Goal: Task Accomplishment & Management: Manage account settings

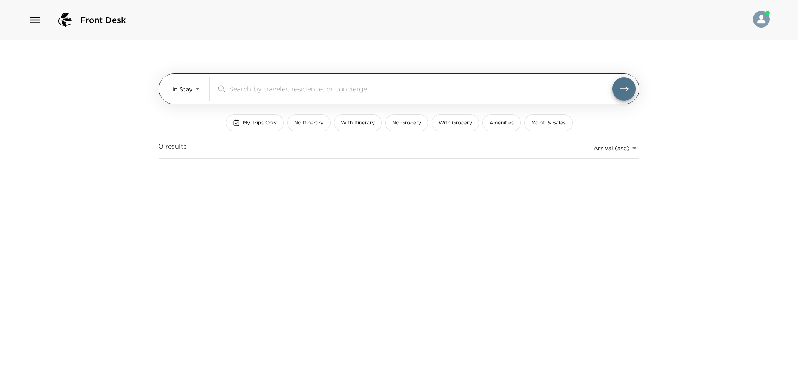
click at [197, 94] on body "Front Desk In Stay In-Stay ​ My Trips Only No Itinerary With Itinerary No Groce…" at bounding box center [399, 194] width 798 height 389
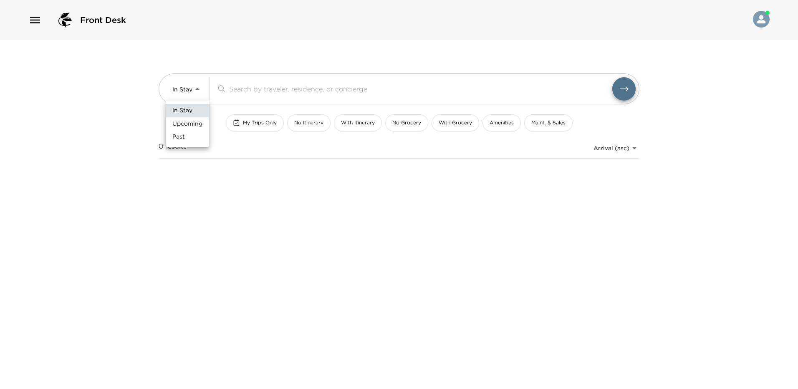
click at [194, 124] on span "Upcoming" at bounding box center [187, 124] width 30 height 8
type input "Upcoming"
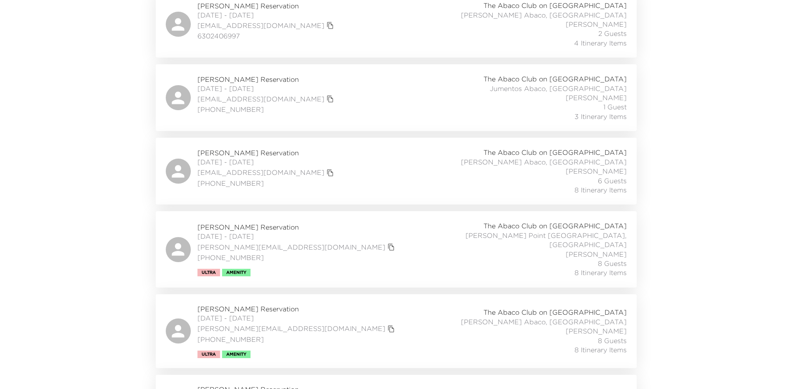
scroll to position [292, 0]
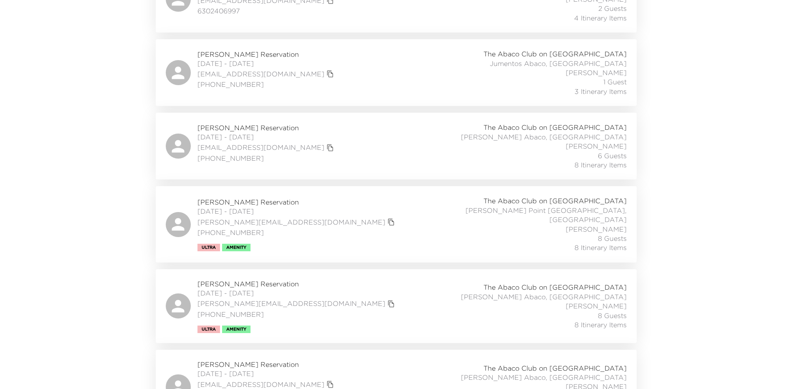
click at [414, 220] on div "Jim Joyce Jr. Reservation 10/11/2025 - 10/14/2025 jim.joycejr@jjoyces.com 651-3…" at bounding box center [396, 224] width 461 height 56
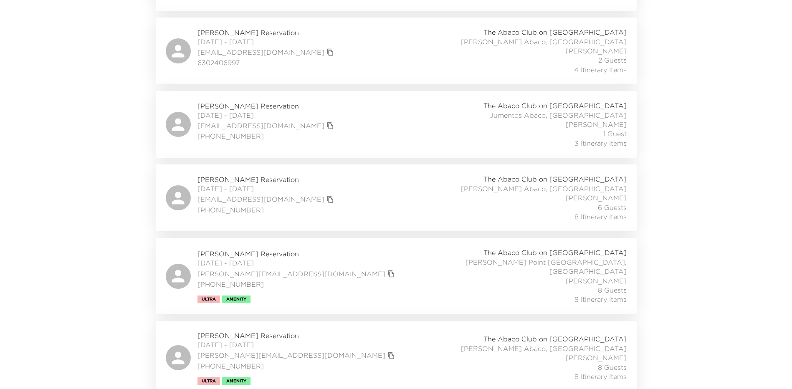
scroll to position [251, 0]
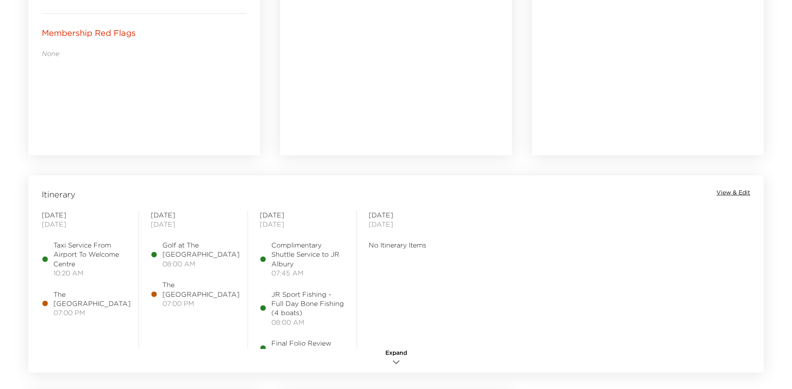
scroll to position [543, 0]
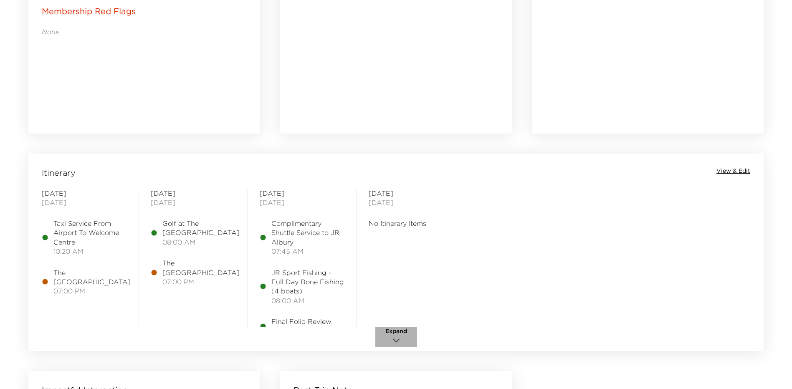
click at [399, 332] on span "Expand" at bounding box center [396, 331] width 22 height 8
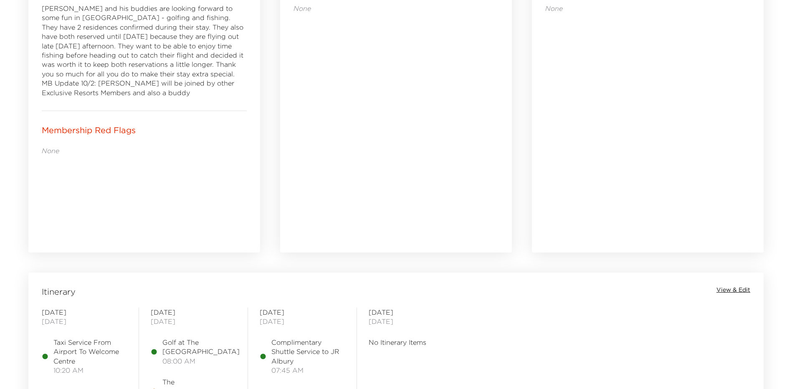
scroll to position [585, 0]
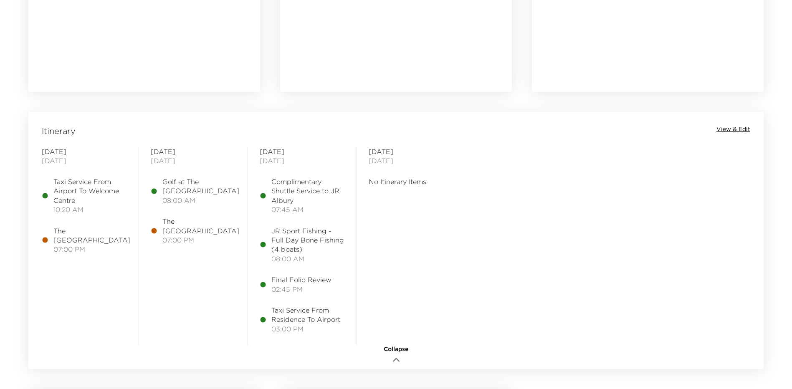
click at [723, 128] on span "View & Edit" at bounding box center [734, 129] width 34 height 8
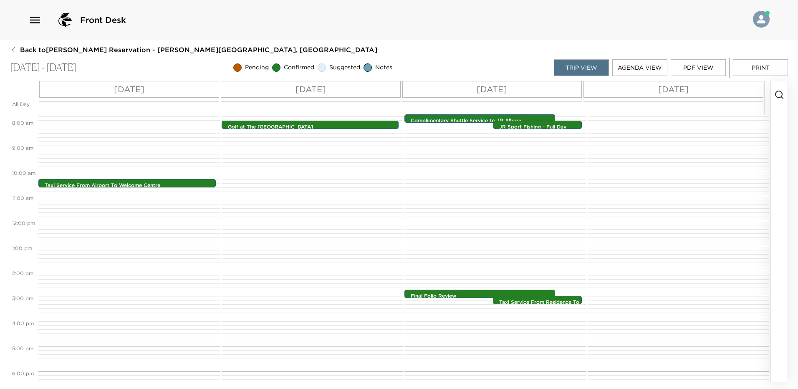
scroll to position [334, 0]
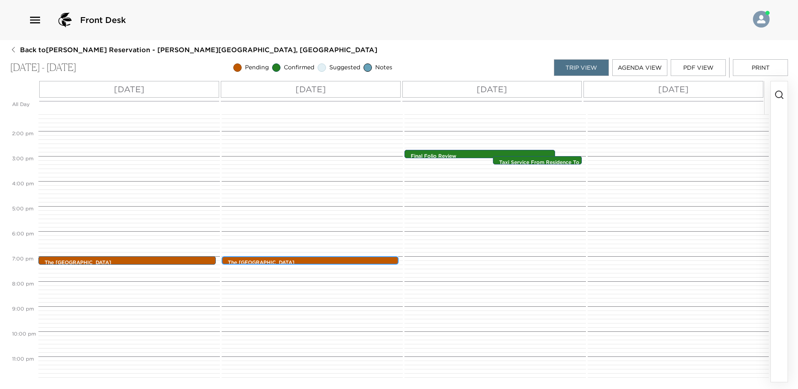
click at [294, 258] on div "The Beach House 7:00pm - 7:00pm" at bounding box center [312, 261] width 172 height 7
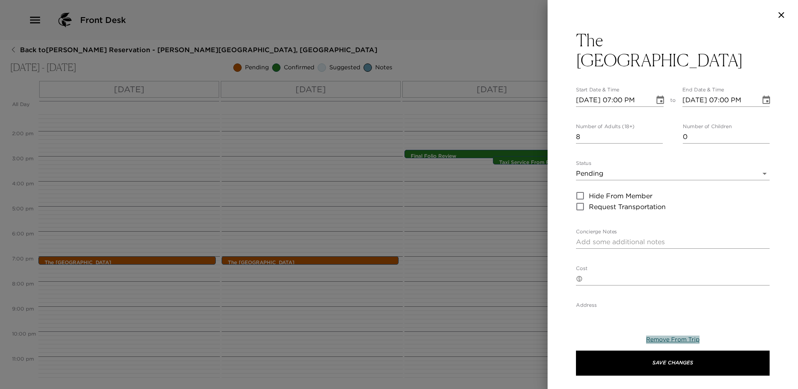
click at [673, 340] on span "Remove From Trip" at bounding box center [672, 340] width 53 height 8
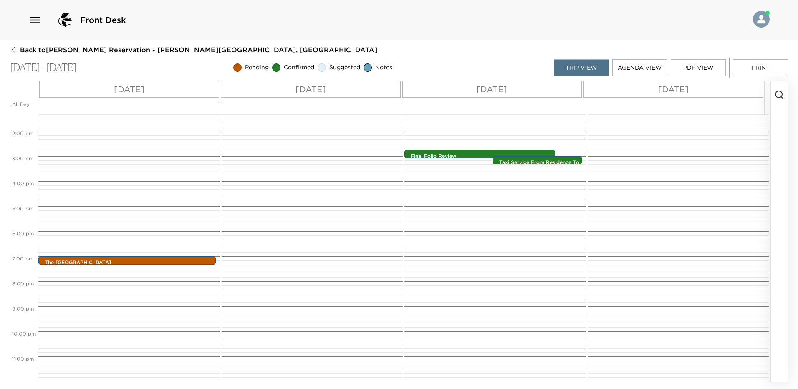
click at [785, 91] on button "button" at bounding box center [779, 231] width 17 height 301
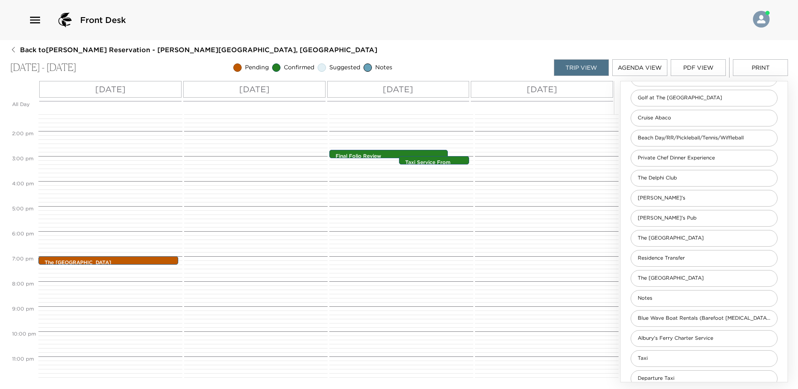
scroll to position [180, 0]
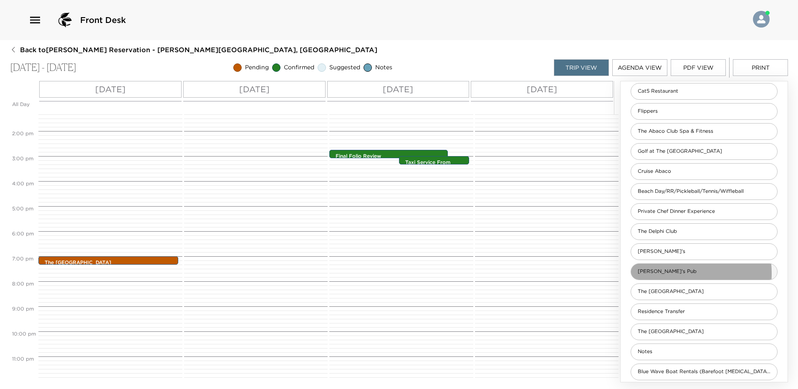
click at [670, 274] on span "[PERSON_NAME]'s Pub" at bounding box center [667, 271] width 72 height 7
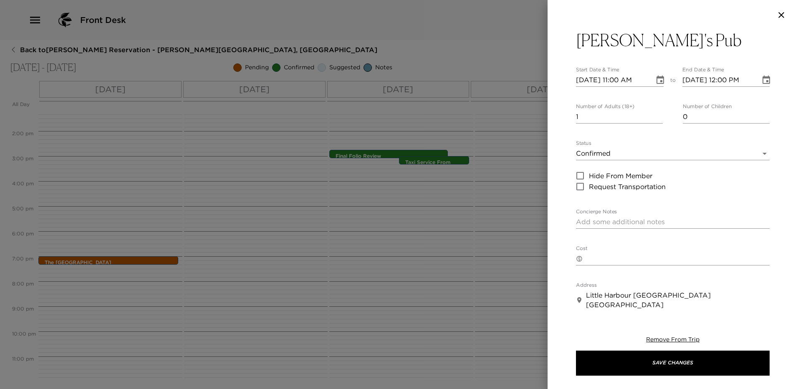
click at [623, 119] on input "1" at bounding box center [619, 116] width 87 height 13
type input "2"
type input "8"
click at [657, 79] on icon "Choose date, selected date is Oct 11, 2025" at bounding box center [661, 80] width 8 height 8
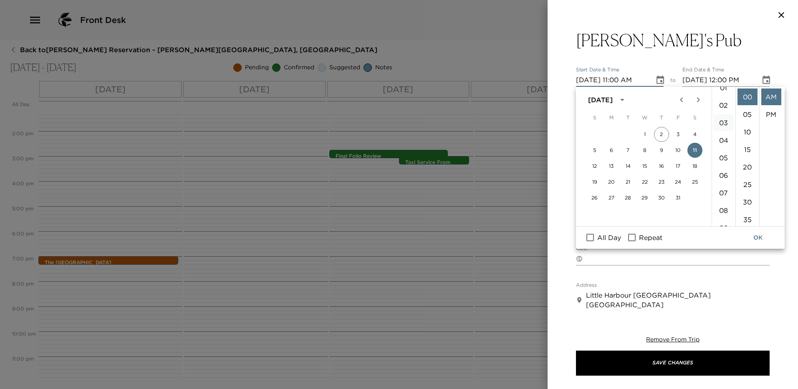
scroll to position [26, 0]
click at [720, 192] on li "07" at bounding box center [724, 193] width 20 height 17
click at [768, 115] on li "PM" at bounding box center [772, 114] width 20 height 17
type input "10/11/2025 07:00 PM"
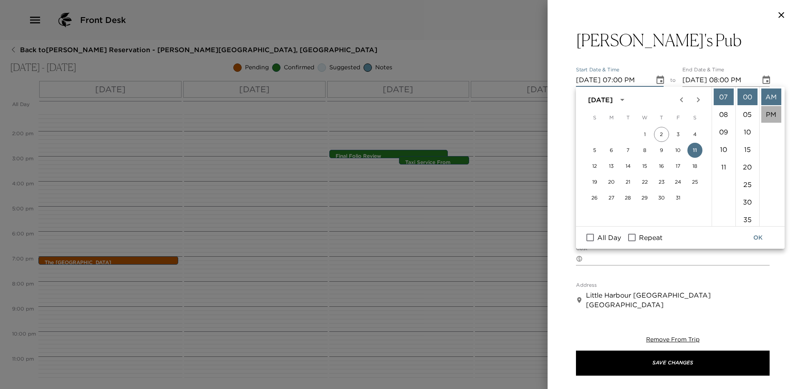
scroll to position [18, 0]
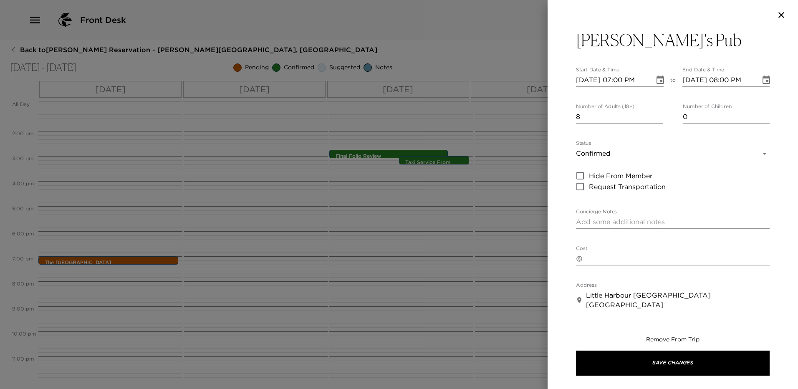
click at [762, 79] on icon "Choose date, selected date is Oct 11, 2025" at bounding box center [767, 80] width 10 height 10
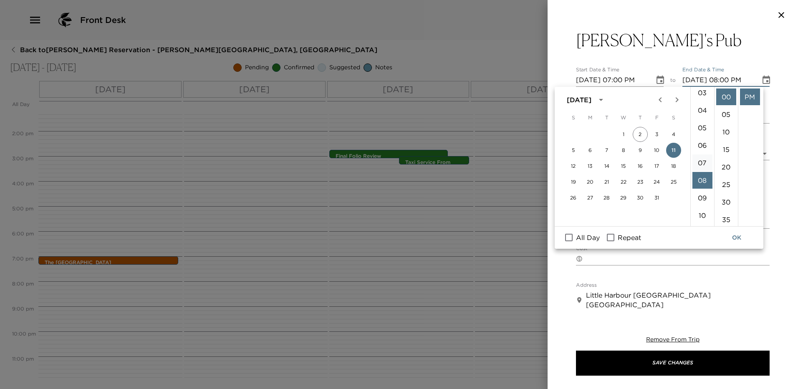
click at [702, 168] on li "07" at bounding box center [703, 163] width 20 height 17
type input "10/11/2025 07:00 PM"
click at [782, 117] on div "Pete's Pub Start Date & Time 10/11/2025 07:00 PM to End Date & Time 10/11/2025 …" at bounding box center [673, 169] width 251 height 279
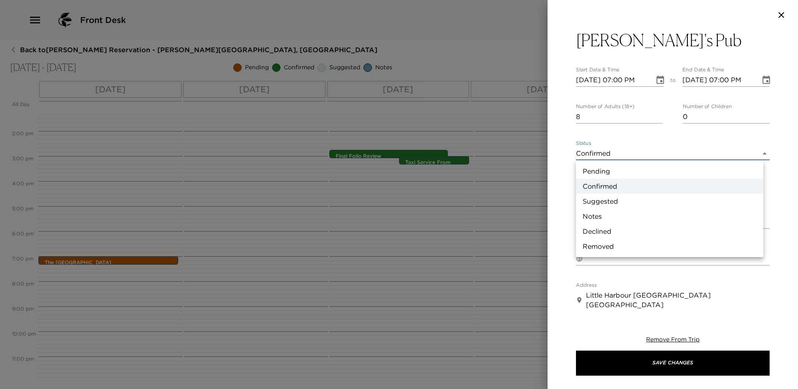
click at [625, 151] on body "Front Desk Back to Jim Joyce Jr. Reservation - Sandy Point Abaco, Bahamas Oct 1…" at bounding box center [399, 194] width 798 height 389
click at [625, 151] on div at bounding box center [399, 194] width 798 height 389
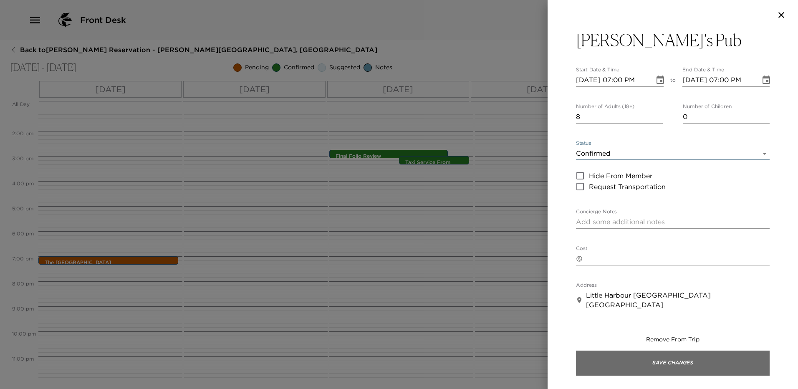
click at [653, 357] on button "Save Changes" at bounding box center [673, 363] width 194 height 25
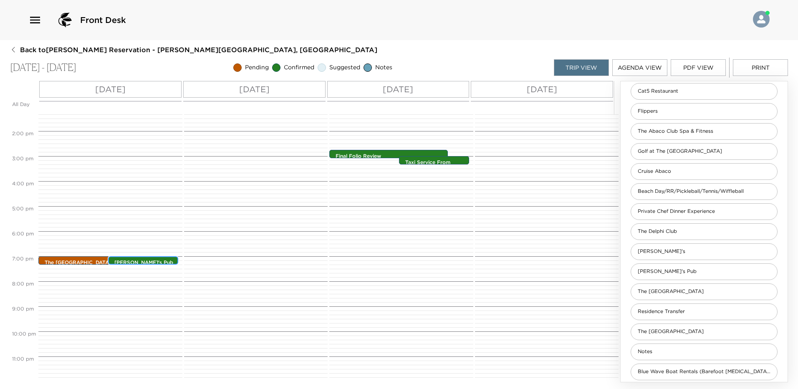
click at [151, 258] on div "Pete's Pub 7:00pm - 7:00pm" at bounding box center [145, 261] width 65 height 7
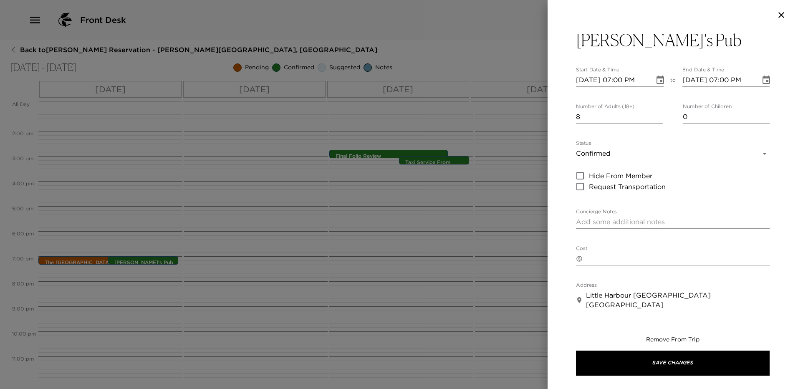
click at [656, 80] on icon "Choose date, selected date is Oct 11, 2025" at bounding box center [661, 80] width 10 height 10
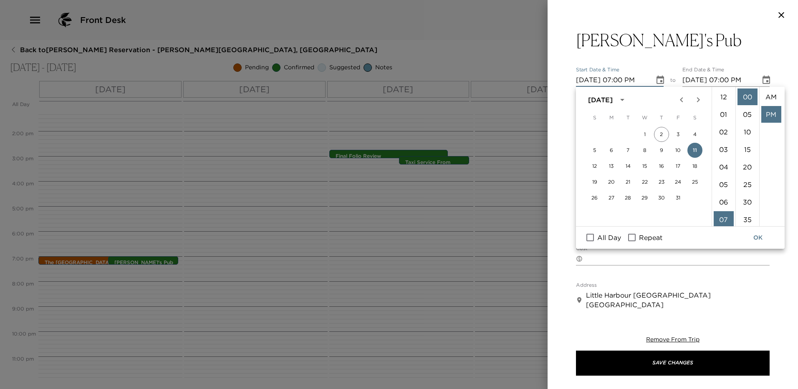
scroll to position [18, 0]
click at [595, 167] on button "12" at bounding box center [595, 166] width 15 height 15
type input "10/12/2025 07:00 PM"
click at [763, 82] on icon "Choose date, selected date is Oct 12, 2025" at bounding box center [767, 80] width 10 height 10
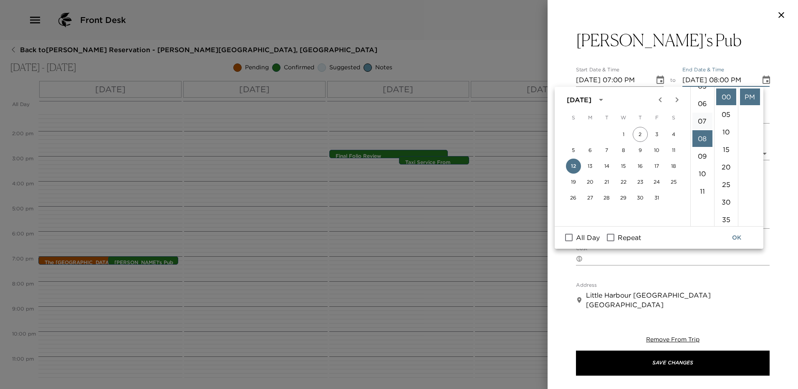
drag, startPoint x: 706, startPoint y: 119, endPoint x: 710, endPoint y: 119, distance: 4.2
click at [706, 119] on li "07" at bounding box center [703, 121] width 20 height 17
type input "10/12/2025 07:00 PM"
click at [786, 102] on div "Pete's Pub Start Date & Time 10/12/2025 07:00 PM to End Date & Time 10/12/2025 …" at bounding box center [673, 169] width 251 height 279
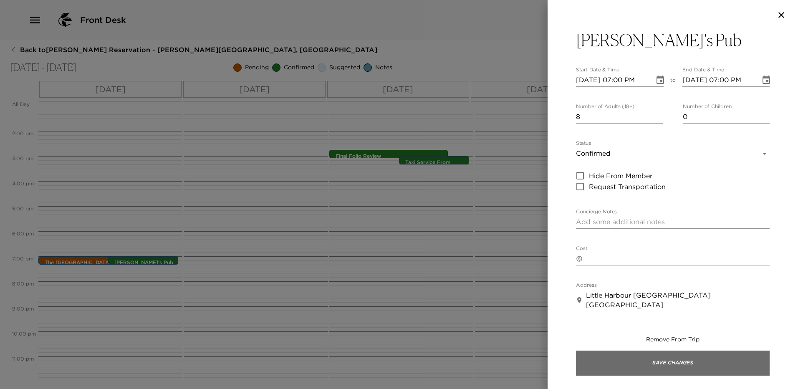
click at [698, 375] on button "Save Changes" at bounding box center [673, 363] width 194 height 25
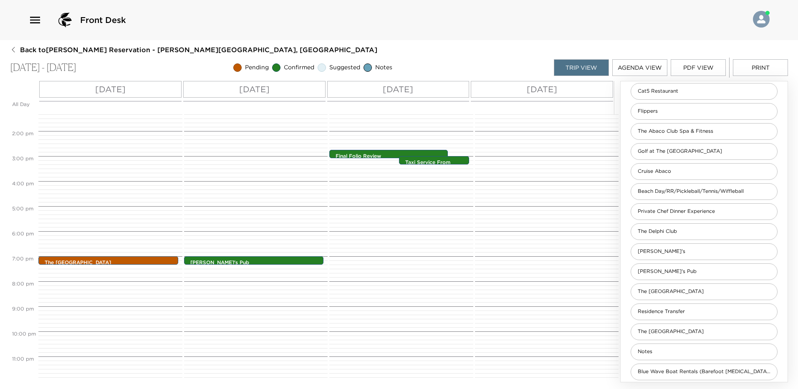
click at [317, 91] on div "[DATE]" at bounding box center [254, 89] width 142 height 17
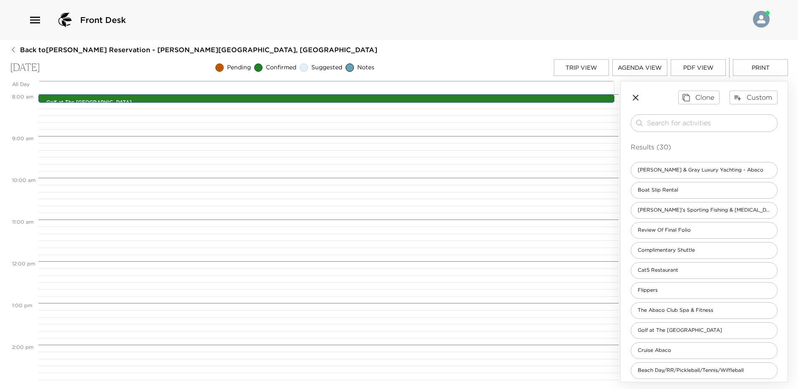
scroll to position [0, 0]
click at [688, 256] on div "Complimentary Shuttle" at bounding box center [704, 251] width 147 height 17
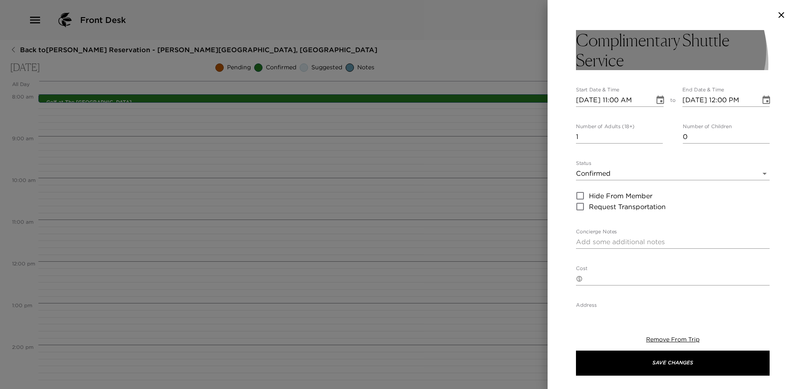
click at [640, 64] on h3 "Complimentary Shuttle Service" at bounding box center [673, 50] width 194 height 40
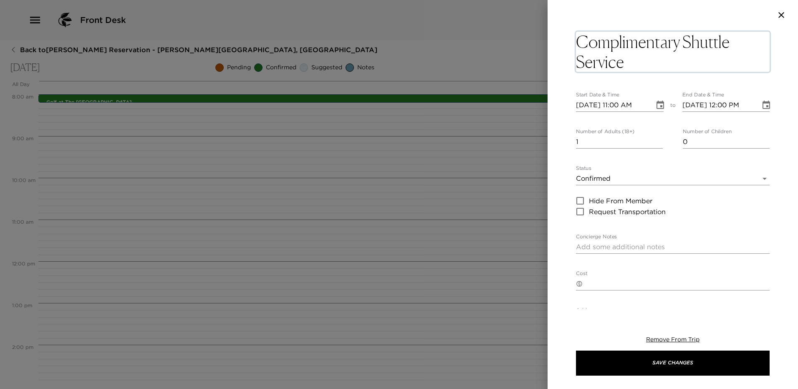
click at [640, 64] on textarea "Complimentary Shuttle Service" at bounding box center [673, 52] width 194 height 40
click at [650, 68] on textarea "Complimentary Shuttle Service" at bounding box center [673, 52] width 194 height 40
type textarea "Complimentary Shuttle Service to [PERSON_NAME]'s Pub"
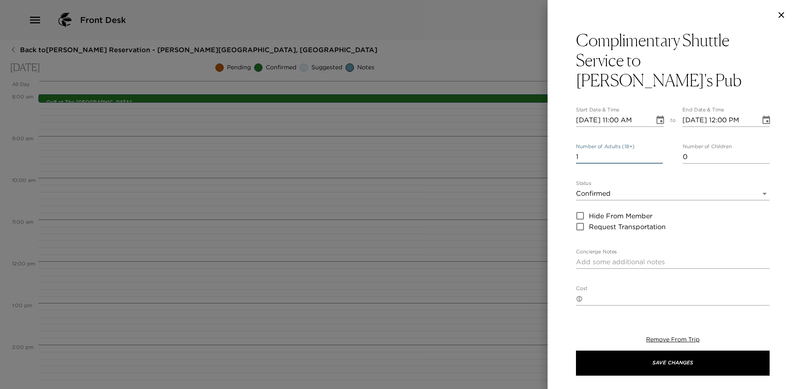
click at [606, 144] on div "Complimentary Shuttle Service to Pete's Pub Start Date & Time 10/12/2025 11:00 …" at bounding box center [673, 303] width 194 height 546
type input "8"
click at [657, 116] on icon "Choose date, selected date is Oct 12, 2025" at bounding box center [661, 120] width 8 height 8
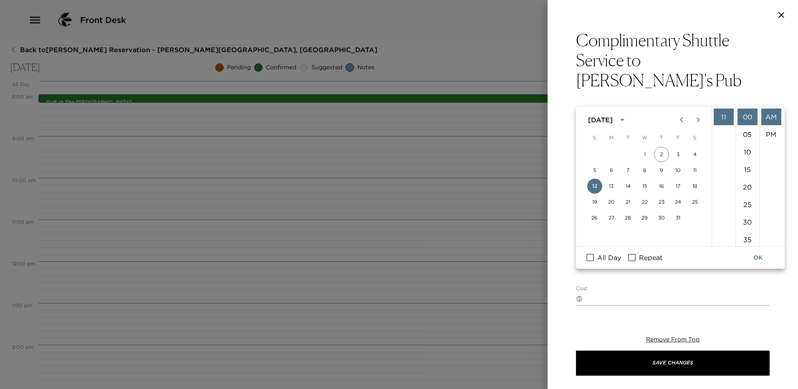
scroll to position [26, 0]
click at [724, 197] on li "06" at bounding box center [724, 196] width 20 height 17
click at [748, 141] on li "30" at bounding box center [748, 138] width 20 height 17
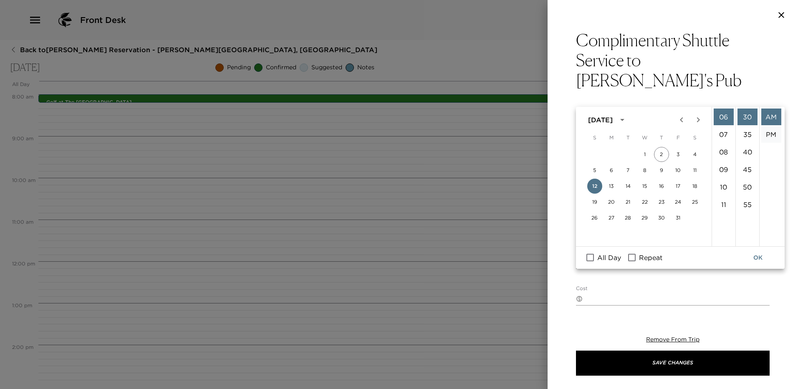
click at [767, 133] on li "PM" at bounding box center [772, 134] width 20 height 17
type input "10/12/2025 06:30 PM"
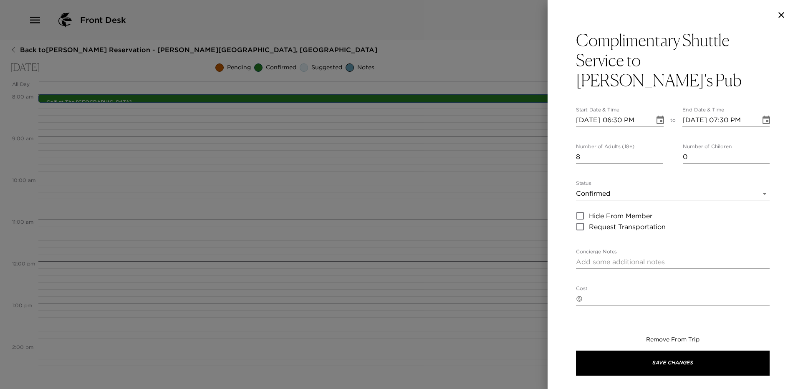
scroll to position [18, 0]
click at [758, 112] on button "Choose date, selected date is Oct 12, 2025" at bounding box center [766, 120] width 17 height 17
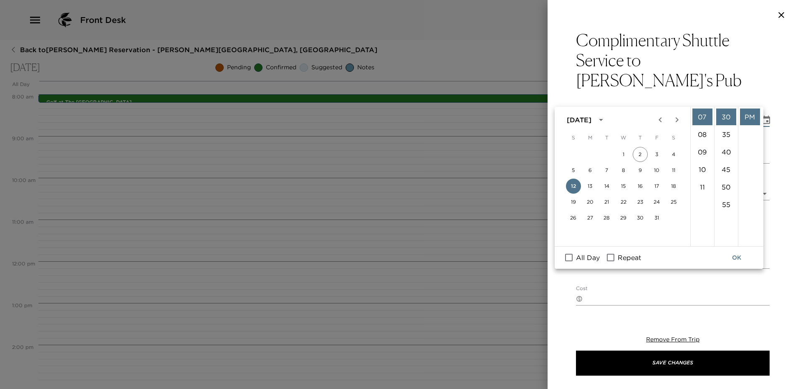
scroll to position [63, 0]
click at [706, 140] on li "06" at bounding box center [703, 141] width 20 height 17
type input "10/12/2025 06:30 PM"
click at [779, 120] on div "Complimentary Shuttle Service to Pete's Pub Start Date & Time 10/12/2025 06:30 …" at bounding box center [673, 169] width 251 height 279
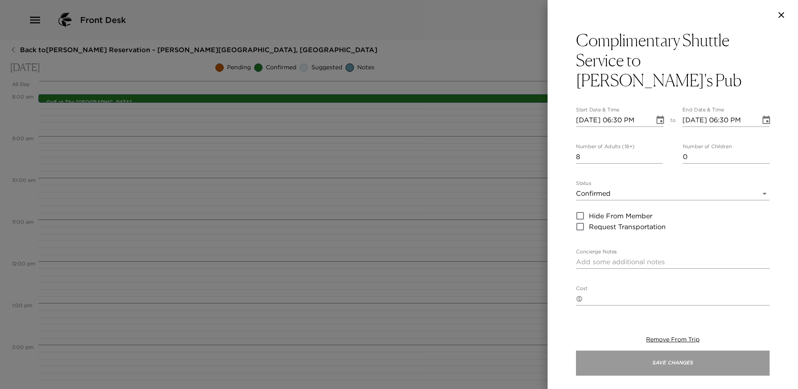
click at [658, 360] on button "Save Changes" at bounding box center [673, 363] width 194 height 25
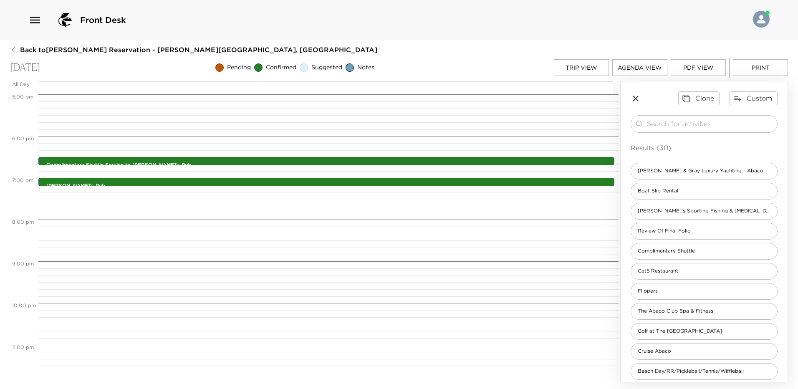
scroll to position [715, 0]
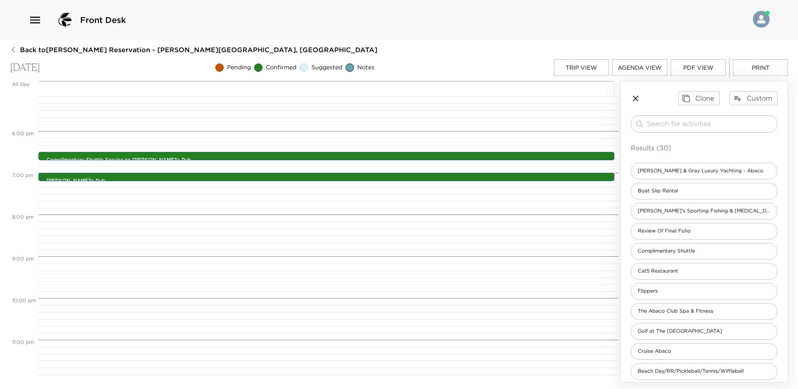
click at [580, 63] on button "Trip View" at bounding box center [581, 67] width 55 height 17
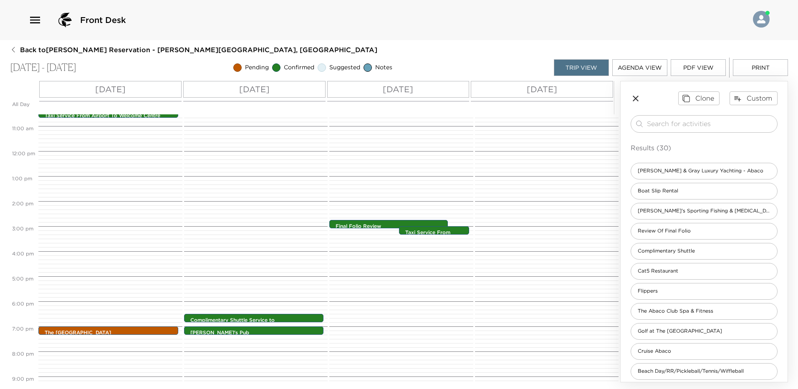
scroll to position [334, 0]
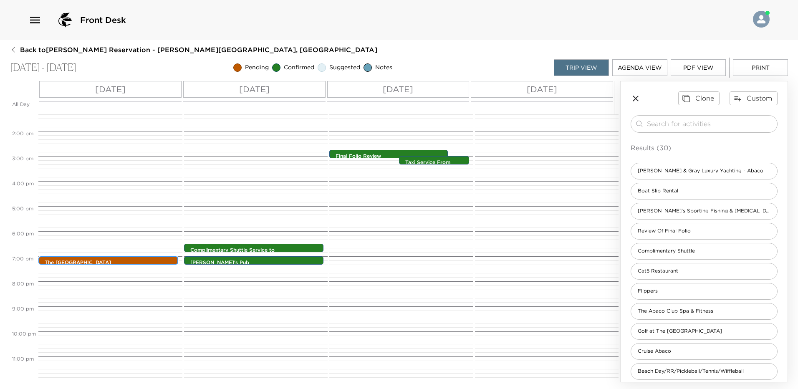
click at [122, 261] on p "The [GEOGRAPHIC_DATA]" at bounding box center [111, 262] width 132 height 7
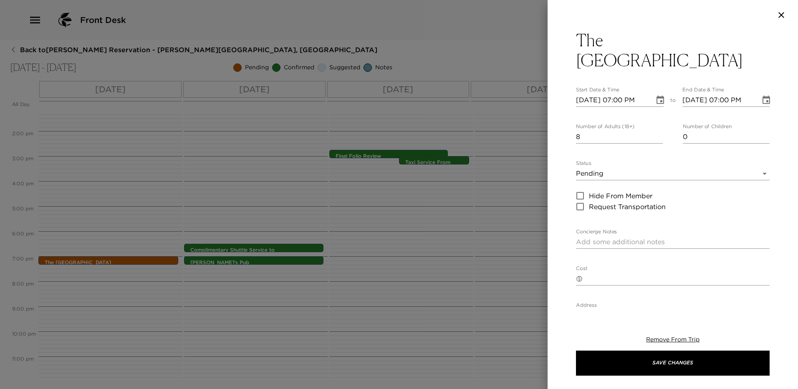
click at [602, 155] on body "Front Desk Back to Jim Joyce Jr. Reservation - Sandy Point Abaco, Bahamas Oct 1…" at bounding box center [399, 194] width 798 height 389
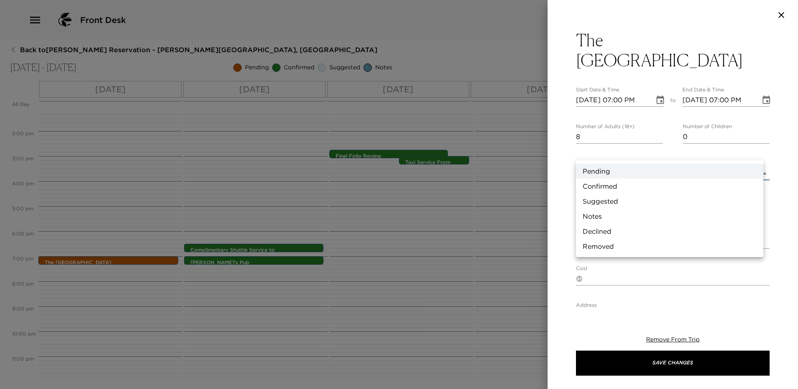
click at [604, 181] on li "Confirmed" at bounding box center [670, 186] width 188 height 15
type input "Confirmed"
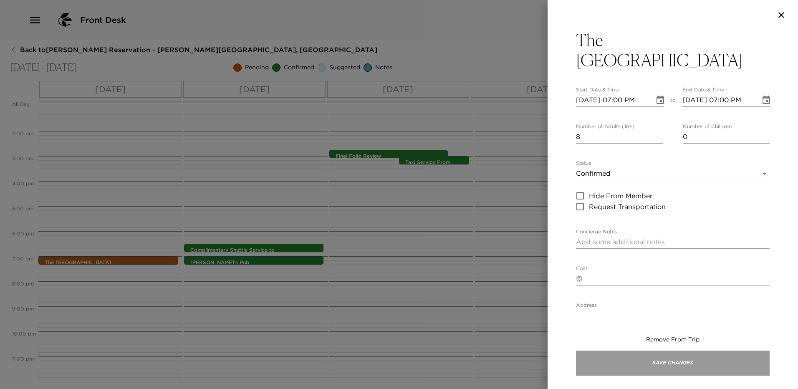
click at [682, 362] on button "Save Changes" at bounding box center [673, 363] width 194 height 25
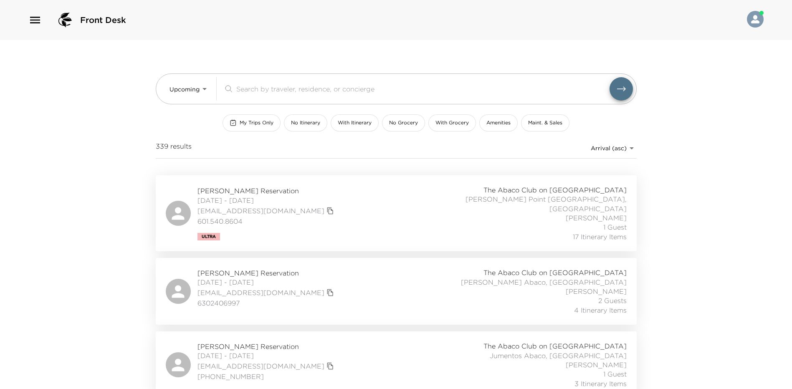
scroll to position [251, 0]
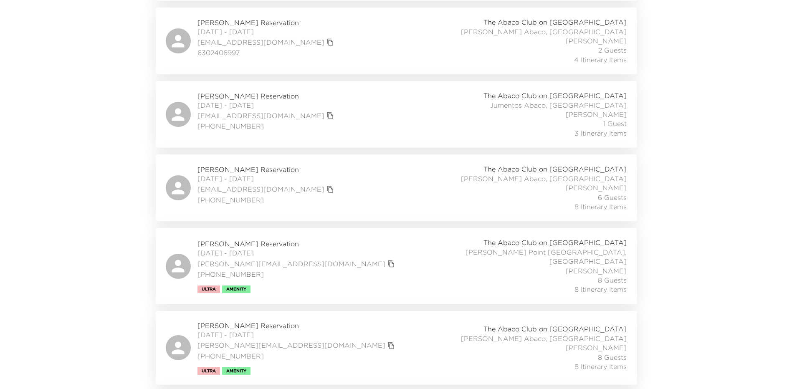
click at [411, 338] on div "Jim Joyce Jr. Reservation 10/11/2025 - 10/14/2025 jim.joycejr@jjoyces.com 651-3…" at bounding box center [396, 348] width 461 height 54
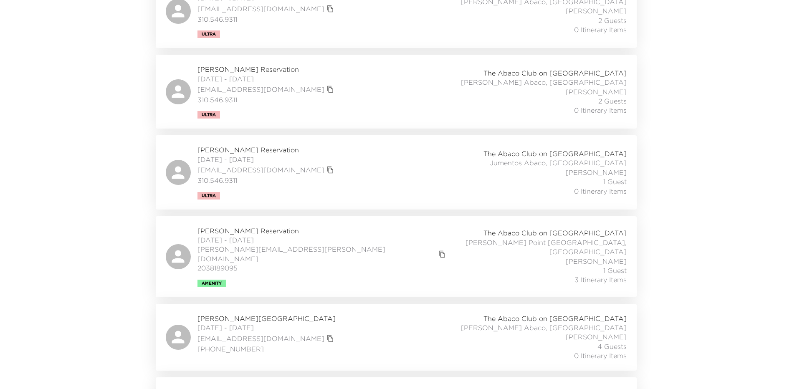
scroll to position [543, 0]
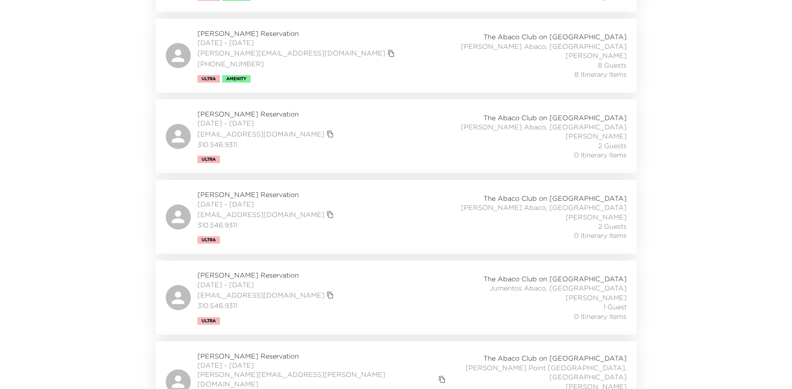
click at [303, 129] on div "Avner Papouchado Reservation 10/14/2025 - 10/17/2025 avner@sfrdc.com 310.546.93…" at bounding box center [396, 136] width 461 height 54
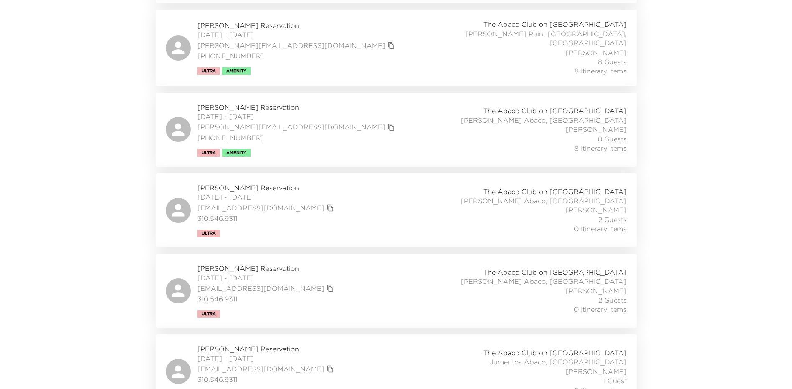
scroll to position [334, 0]
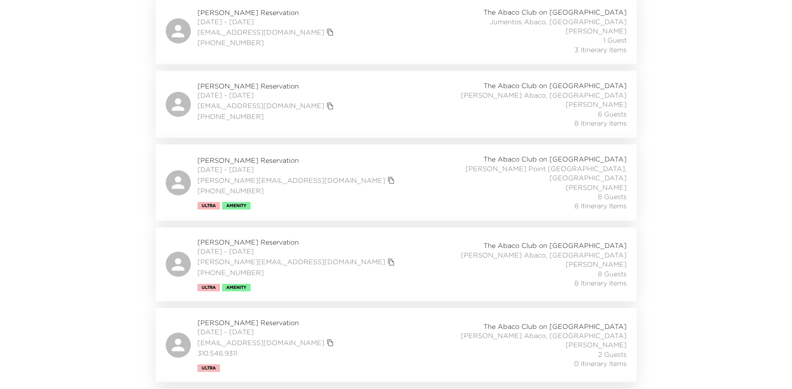
click at [351, 164] on div "Jim Joyce Jr. Reservation 10/11/2025 - 10/14/2025 jim.joycejr@jjoyces.com 651-3…" at bounding box center [396, 183] width 461 height 56
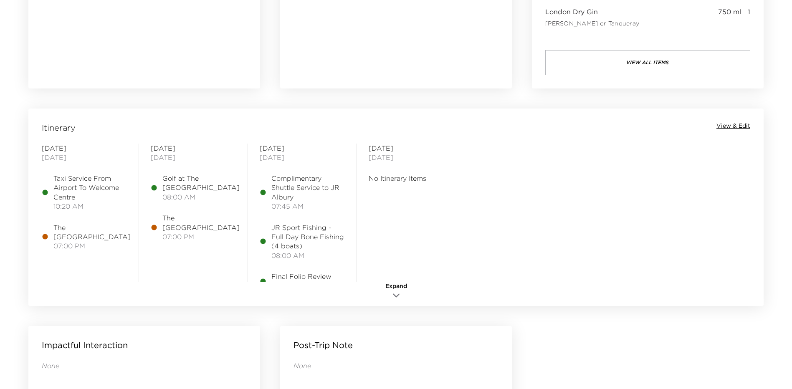
scroll to position [628, 0]
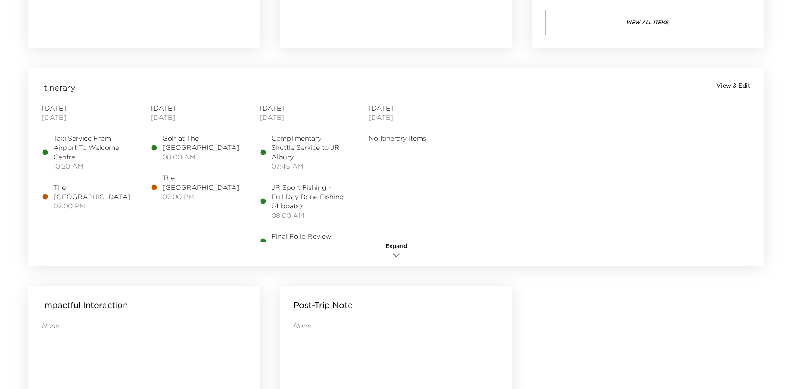
click at [390, 252] on button "Expand" at bounding box center [396, 252] width 42 height 20
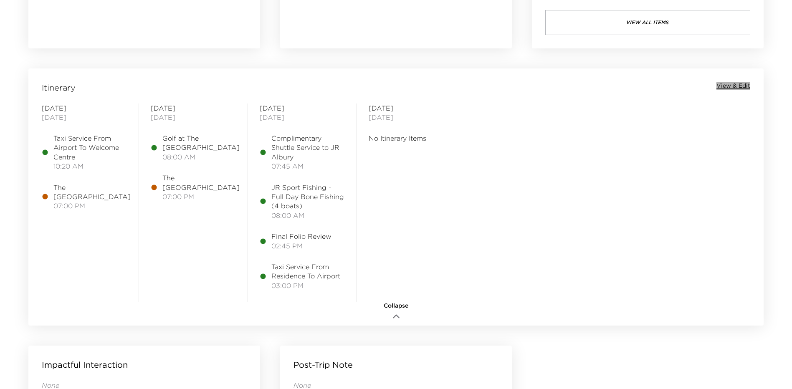
click at [737, 83] on span "View & Edit" at bounding box center [734, 86] width 34 height 8
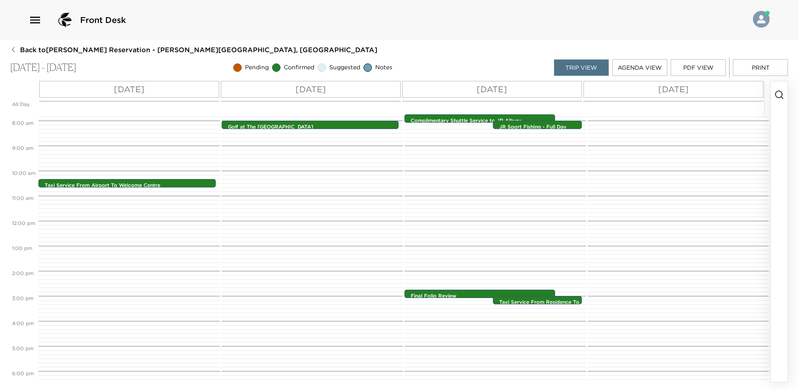
scroll to position [334, 0]
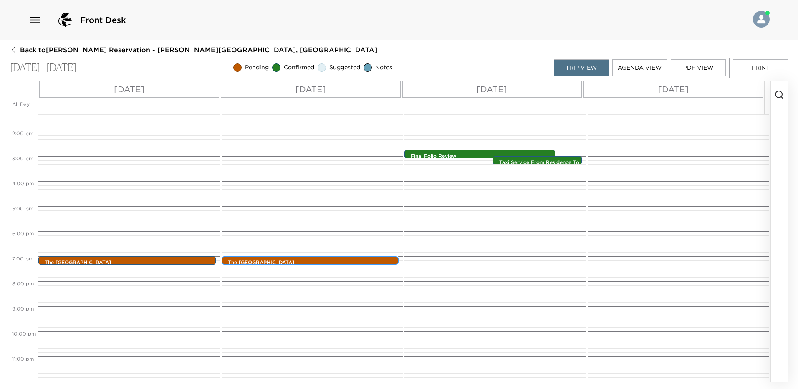
click at [315, 260] on p "The [GEOGRAPHIC_DATA]" at bounding box center [312, 262] width 169 height 7
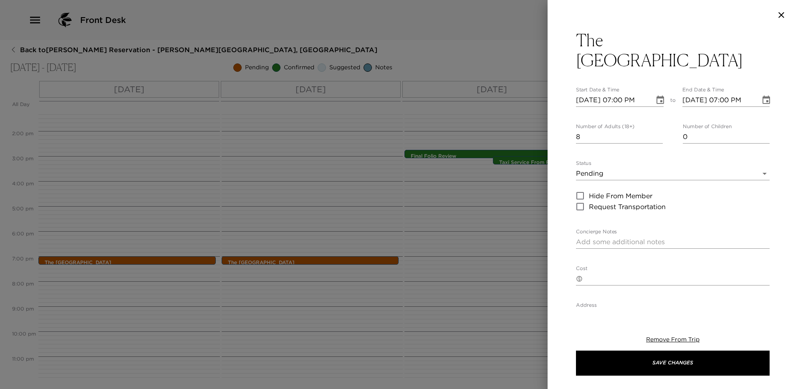
click at [612, 160] on div "Status Pending Pending Hide From Member Request Transportation" at bounding box center [673, 186] width 194 height 52
click at [620, 157] on body "Front Desk Back to [PERSON_NAME] Reservation - [PERSON_NAME][GEOGRAPHIC_DATA], …" at bounding box center [399, 194] width 798 height 389
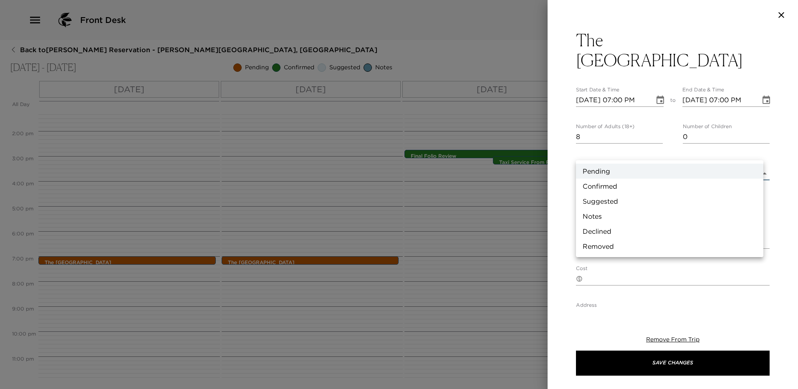
click at [675, 343] on div at bounding box center [399, 194] width 798 height 389
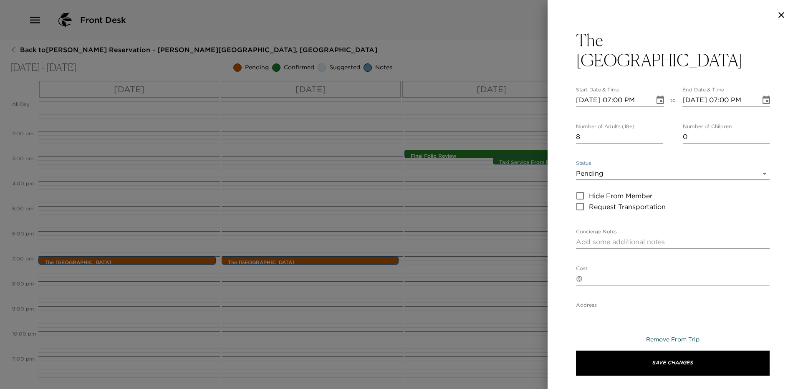
click at [679, 336] on span "Remove From Trip" at bounding box center [672, 340] width 53 height 8
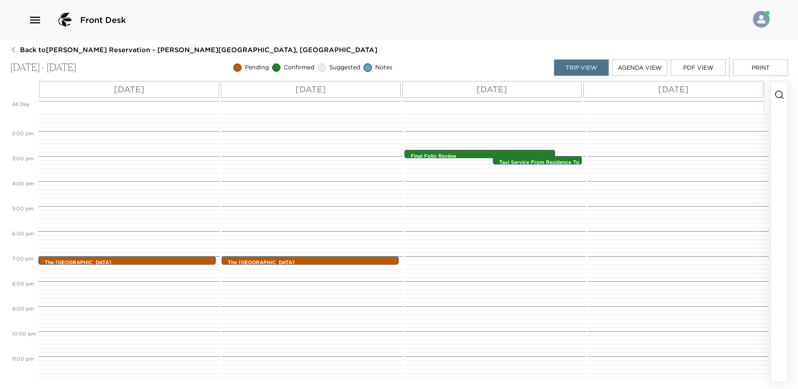
click at [679, 342] on div at bounding box center [677, 80] width 179 height 601
click at [326, 91] on p "[DATE]" at bounding box center [311, 89] width 30 height 13
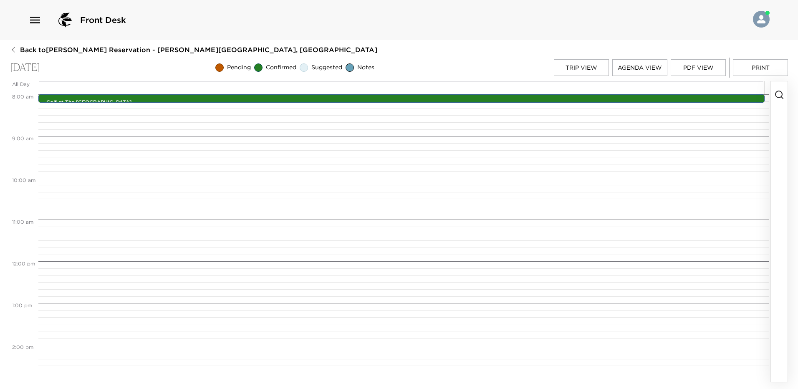
click at [786, 95] on button "button" at bounding box center [779, 231] width 17 height 301
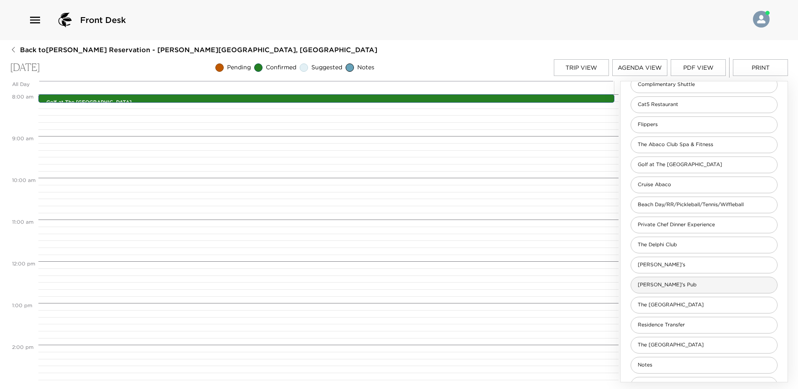
scroll to position [167, 0]
click at [676, 286] on div "[PERSON_NAME]'s Pub" at bounding box center [704, 284] width 147 height 17
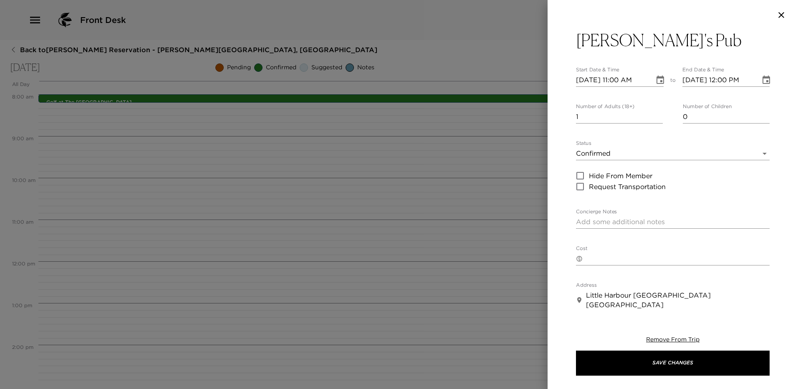
click at [603, 121] on input "1" at bounding box center [619, 116] width 87 height 13
type input "8"
click at [661, 76] on icon "Choose date, selected date is Oct 12, 2025" at bounding box center [661, 80] width 10 height 10
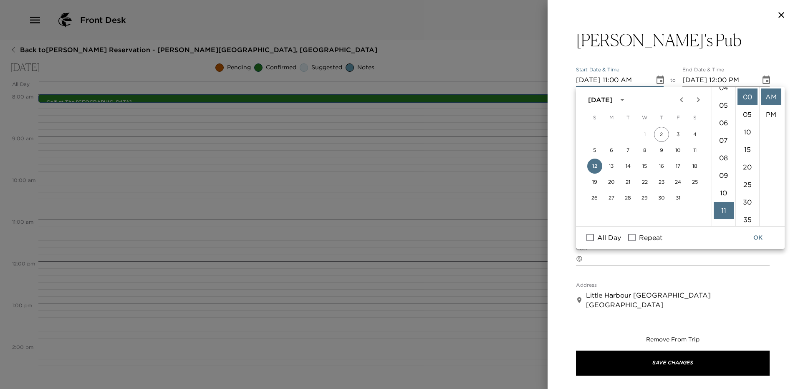
scroll to position [68, 0]
click at [722, 148] on li "07" at bounding box center [724, 152] width 20 height 17
click at [766, 115] on li "PM" at bounding box center [772, 114] width 20 height 17
type input "10/12/2025 07:00 PM"
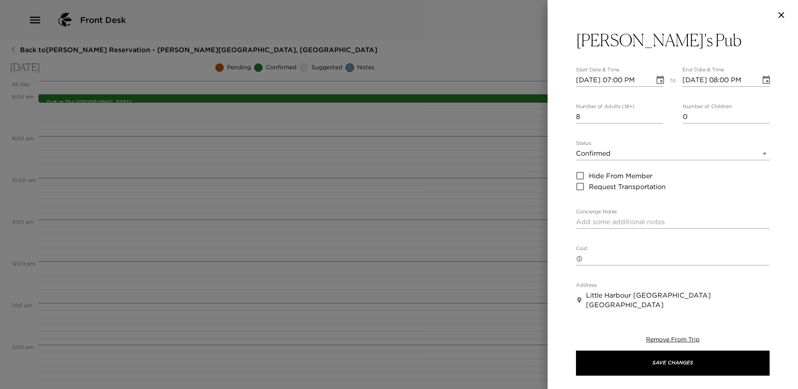
scroll to position [18, 0]
click at [762, 79] on icon "Choose date, selected date is Oct 12, 2025" at bounding box center [767, 80] width 10 height 10
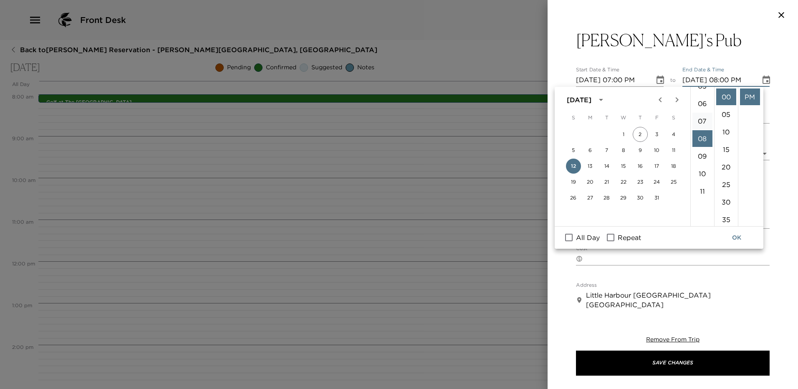
click at [704, 122] on li "07" at bounding box center [703, 121] width 20 height 17
type input "10/12/2025 07:00 PM"
click at [774, 98] on div "Pete's Pub Start Date & Time 10/12/2025 07:00 PM to End Date & Time 10/12/2025 …" at bounding box center [673, 169] width 251 height 279
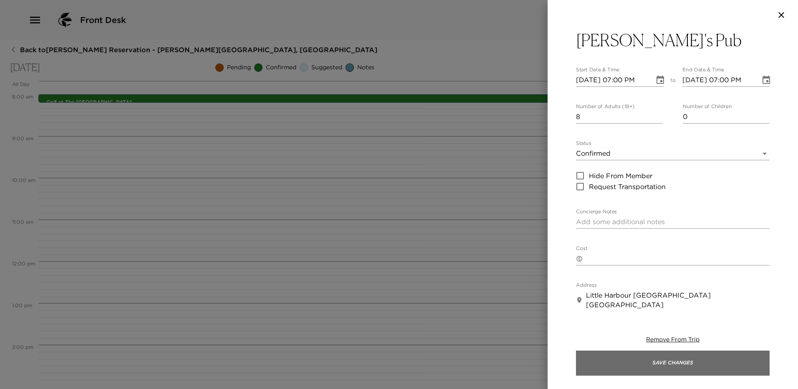
click at [662, 363] on button "Save Changes" at bounding box center [673, 363] width 194 height 25
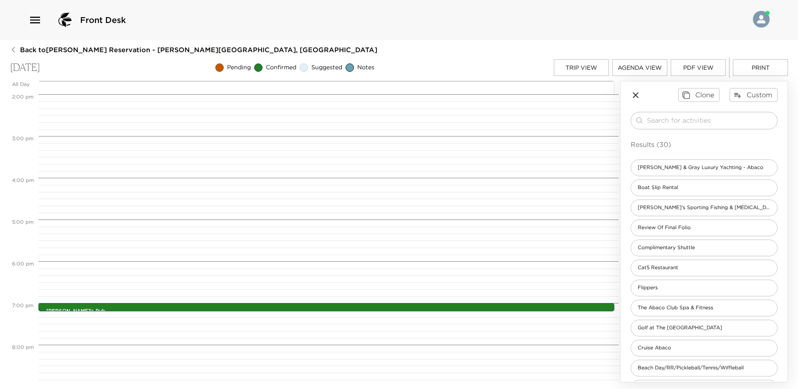
scroll to position [0, 0]
click at [681, 251] on span "Complimentary Shuttle" at bounding box center [666, 251] width 71 height 7
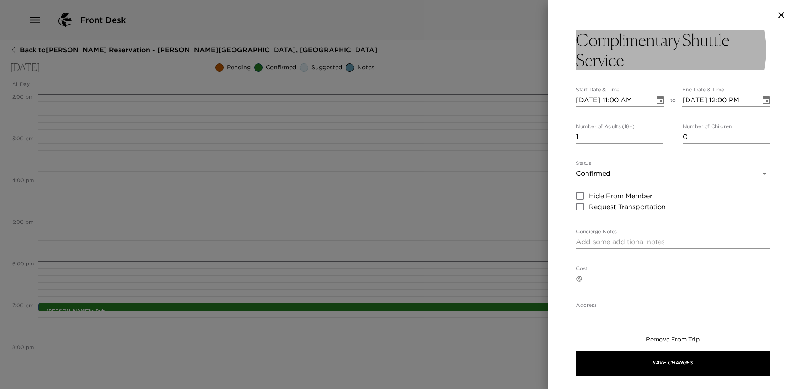
click at [644, 59] on h3 "Complimentary Shuttle Service" at bounding box center [673, 50] width 194 height 40
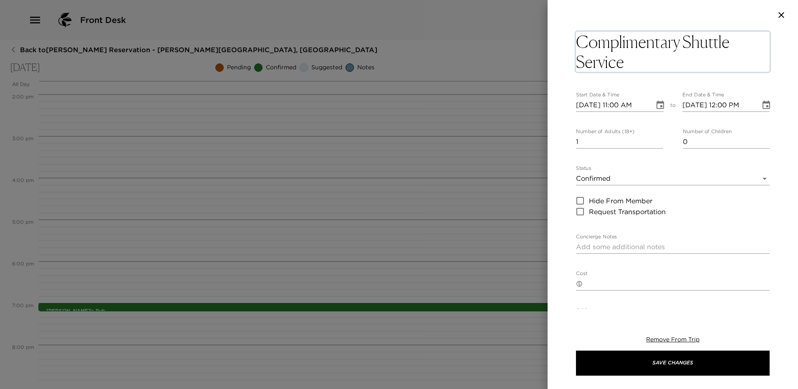
click at [645, 59] on textarea "Complimentary Shuttle Service" at bounding box center [673, 52] width 194 height 40
click at [645, 60] on textarea "Complimentary Shuttle Service" at bounding box center [673, 52] width 194 height 40
click at [645, 63] on textarea "Complimentary Shuttle Service" at bounding box center [673, 52] width 194 height 40
type textarea "Complimentary Shuttle Service to [PERSON_NAME]'s Pub"
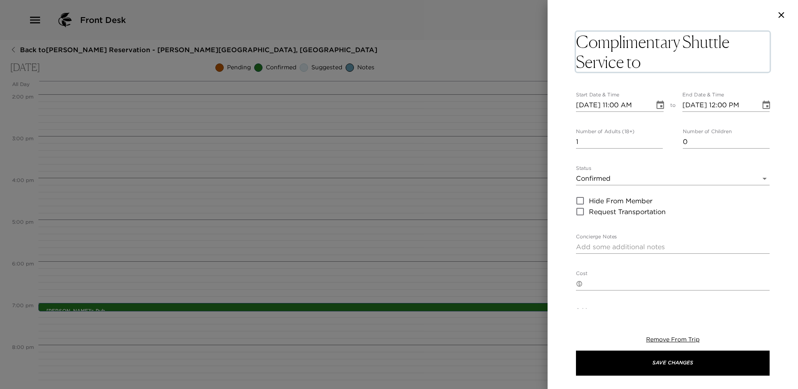
click at [609, 144] on div "Complimentary Shuttle Service to Pete's Pub x Start Date & Time 10/12/2025 11:0…" at bounding box center [673, 295] width 194 height 531
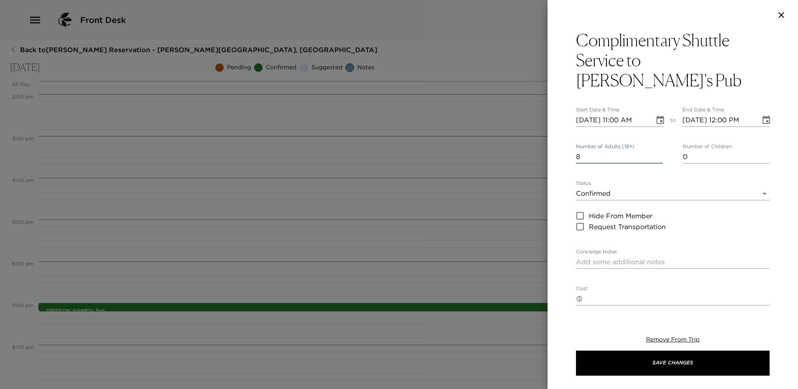
type input "8"
click at [661, 116] on icon "Choose date, selected date is Oct 12, 2025" at bounding box center [661, 120] width 8 height 8
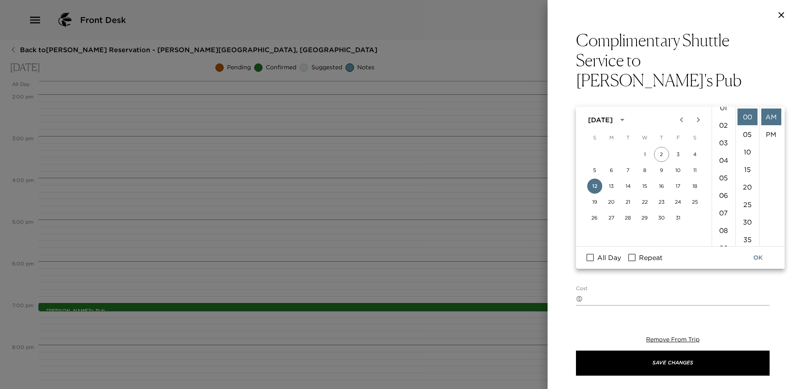
scroll to position [26, 0]
click at [726, 192] on li "06" at bounding box center [724, 196] width 20 height 17
drag, startPoint x: 747, startPoint y: 220, endPoint x: 752, endPoint y: 195, distance: 25.1
click at [747, 220] on li "30" at bounding box center [748, 222] width 20 height 17
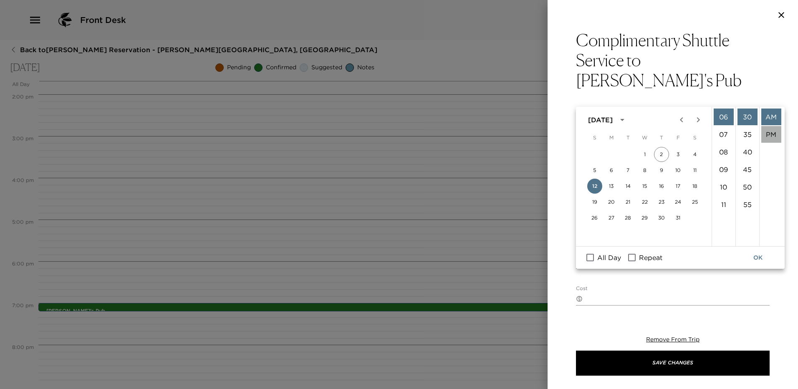
click at [771, 138] on li "PM" at bounding box center [772, 134] width 20 height 17
type input "10/12/2025 06:30 PM"
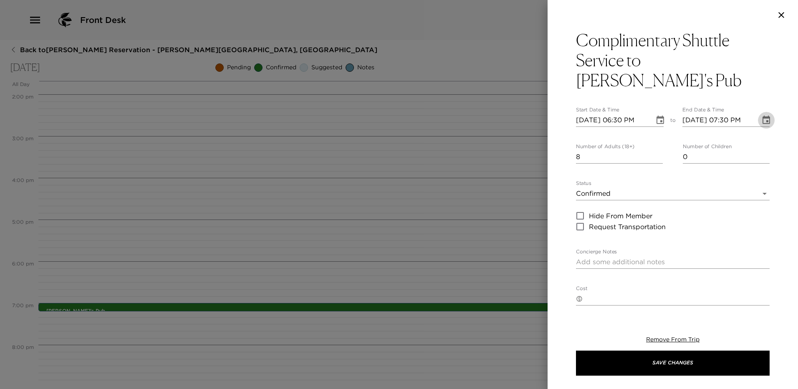
click at [763, 116] on icon "Choose date, selected date is Oct 12, 2025" at bounding box center [767, 120] width 8 height 8
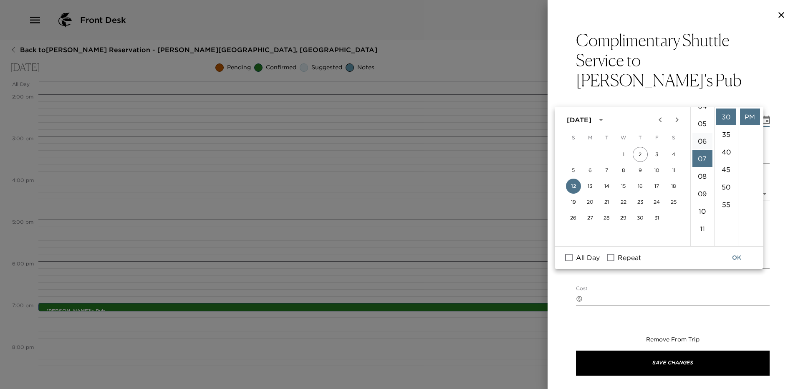
click at [701, 138] on li "06" at bounding box center [703, 141] width 20 height 17
type input "10/12/2025 06:30 PM"
click at [769, 182] on div "Complimentary Shuttle Service to Pete's Pub Start Date & Time 10/12/2025 06:30 …" at bounding box center [673, 169] width 251 height 279
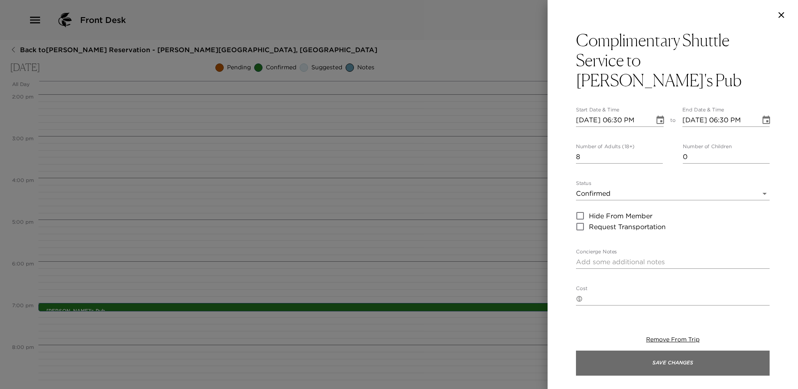
click at [670, 359] on button "Save Changes" at bounding box center [673, 363] width 194 height 25
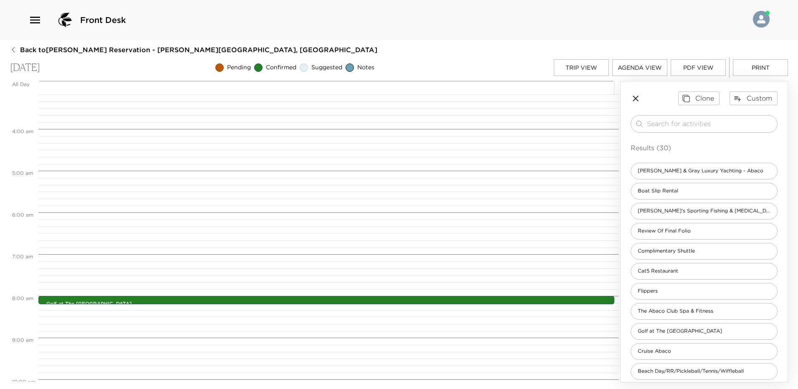
scroll to position [47, 0]
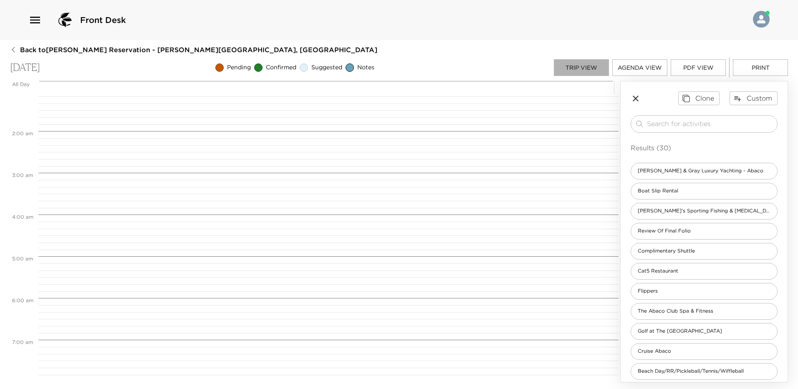
click at [585, 69] on button "Trip View" at bounding box center [581, 67] width 55 height 17
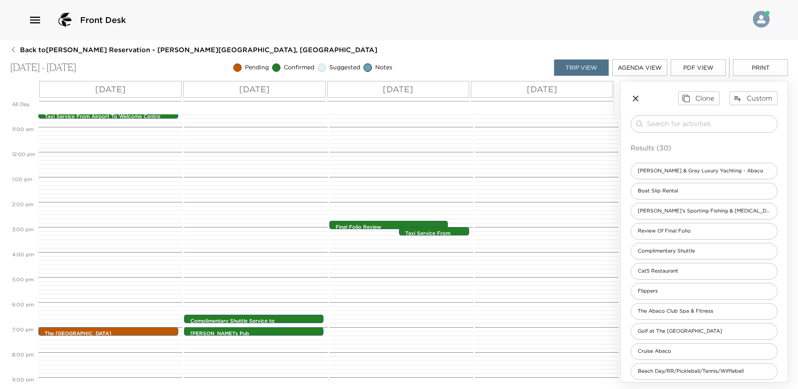
scroll to position [334, 0]
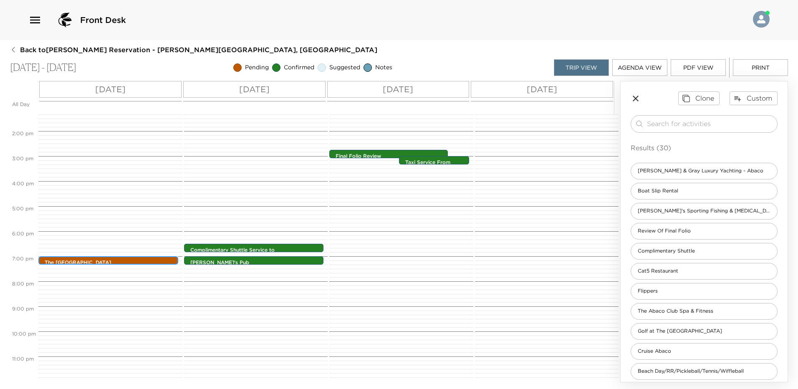
click at [125, 261] on p "The [GEOGRAPHIC_DATA]" at bounding box center [111, 262] width 132 height 7
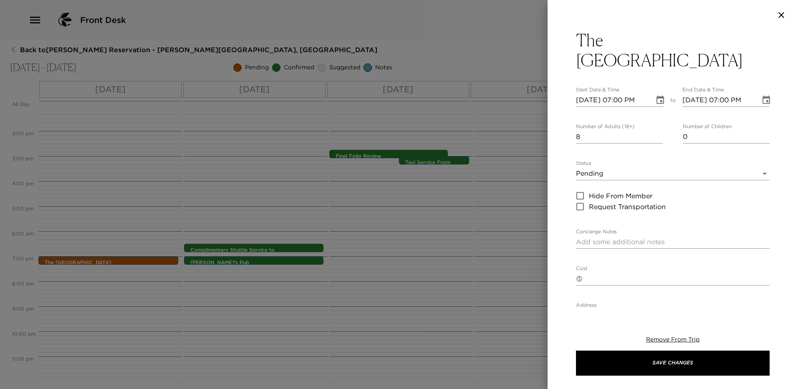
click at [614, 149] on body "Front Desk Back to Jim Joyce Jr. Reservation - Powell Abaco, Bahamas Oct 11 - O…" at bounding box center [399, 194] width 798 height 389
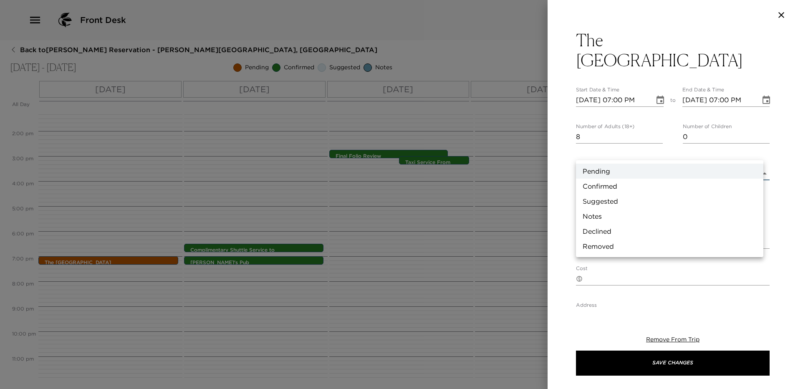
click at [610, 188] on li "Confirmed" at bounding box center [670, 186] width 188 height 15
type input "Confirmed"
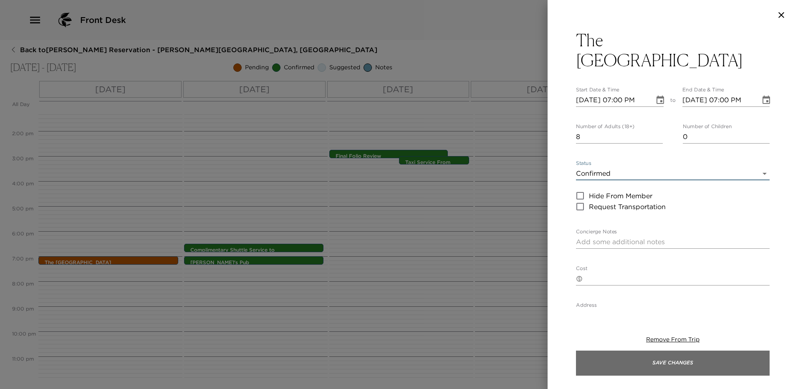
click at [663, 358] on button "Save Changes" at bounding box center [673, 363] width 194 height 25
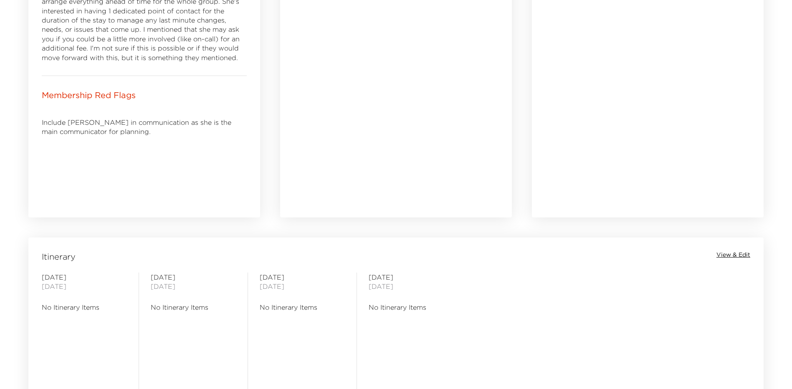
scroll to position [334, 0]
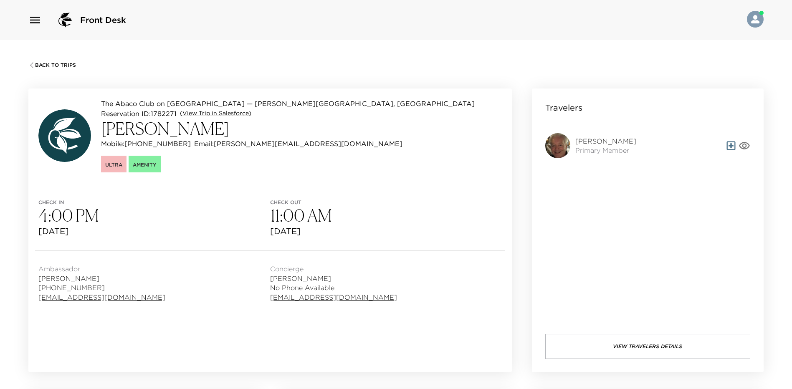
click at [62, 63] on span "Back To Trips" at bounding box center [55, 65] width 41 height 6
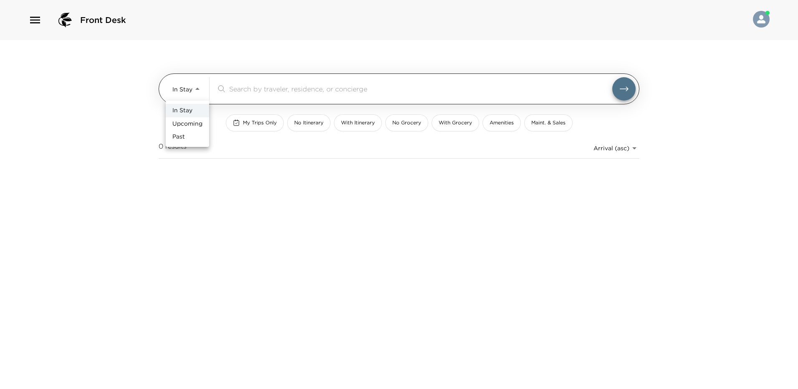
click at [199, 91] on body "Front Desk In Stay In-Stay ​ My Trips Only No Itinerary With Itinerary No Groce…" at bounding box center [399, 194] width 798 height 389
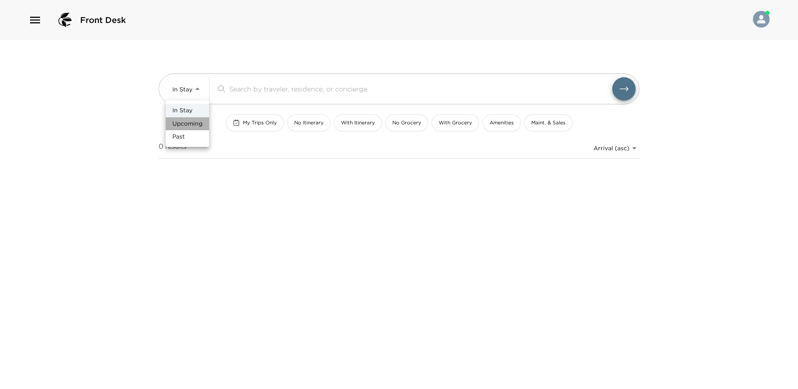
click at [199, 122] on span "Upcoming" at bounding box center [187, 124] width 30 height 8
type input "Upcoming"
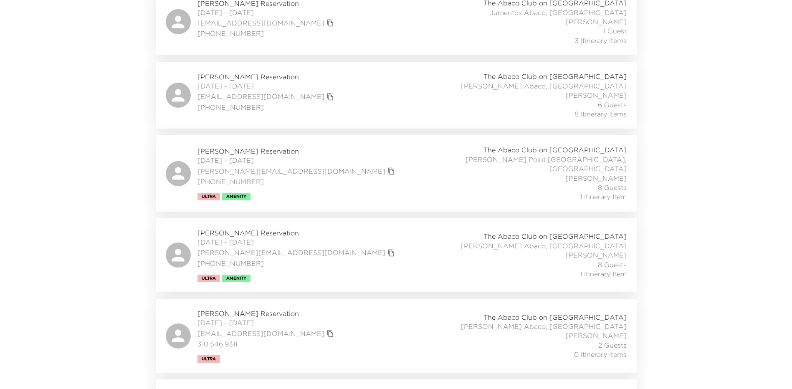
scroll to position [459, 0]
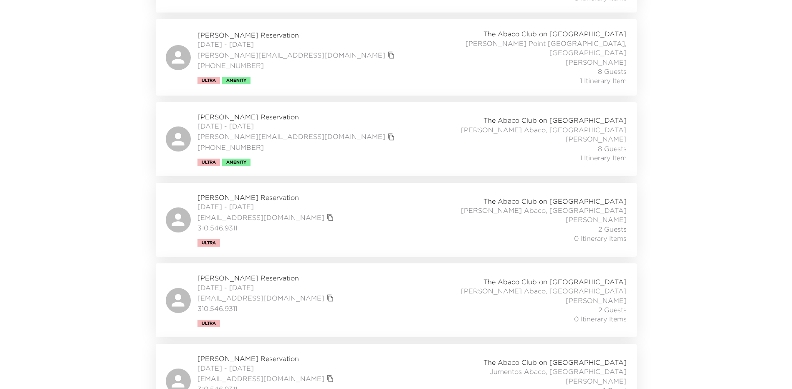
click at [363, 63] on div "Jim Joyce Jr. Reservation 10/11/2025 - 10/14/2025 jim.joycejr@jjoyces.com 651-3…" at bounding box center [396, 57] width 461 height 56
click at [436, 124] on div "Jim Joyce Jr. Reservation 10/11/2025 - 10/14/2025 jim.joycejr@jjoyces.com 651-3…" at bounding box center [396, 139] width 461 height 54
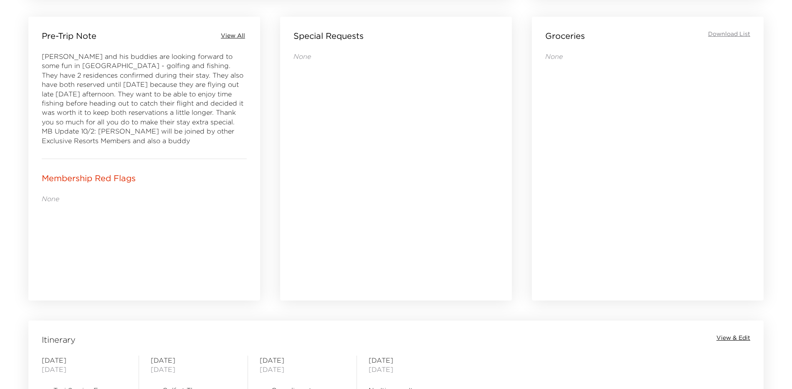
scroll to position [543, 0]
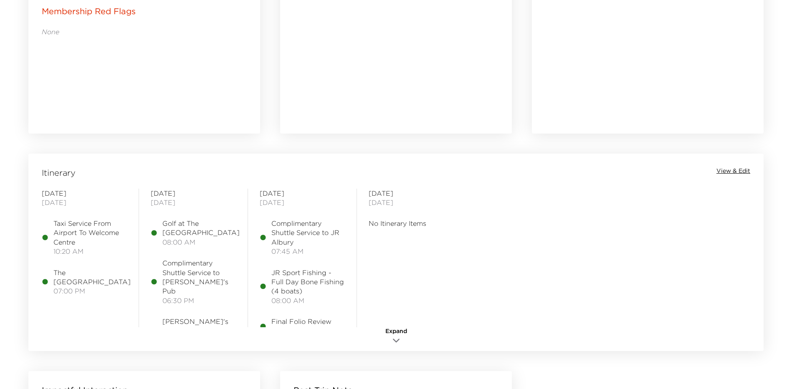
click at [400, 332] on span "Expand" at bounding box center [396, 331] width 22 height 8
click at [735, 168] on span "View & Edit" at bounding box center [734, 171] width 34 height 8
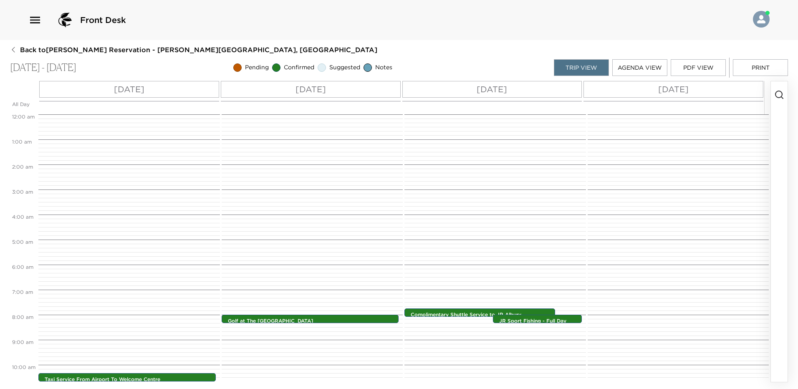
scroll to position [194, 0]
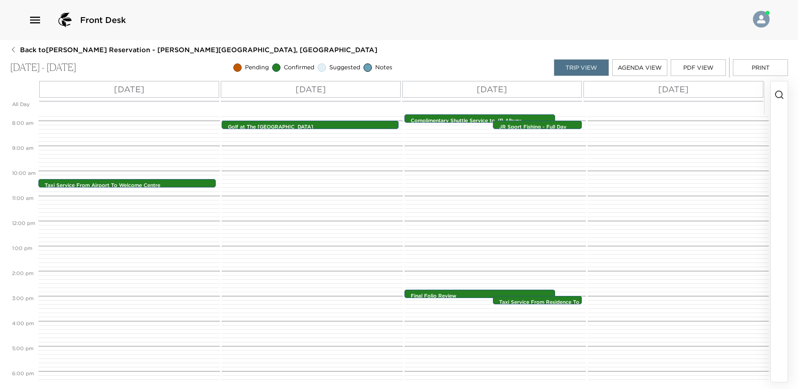
click at [641, 64] on button "Agenda View" at bounding box center [640, 67] width 55 height 17
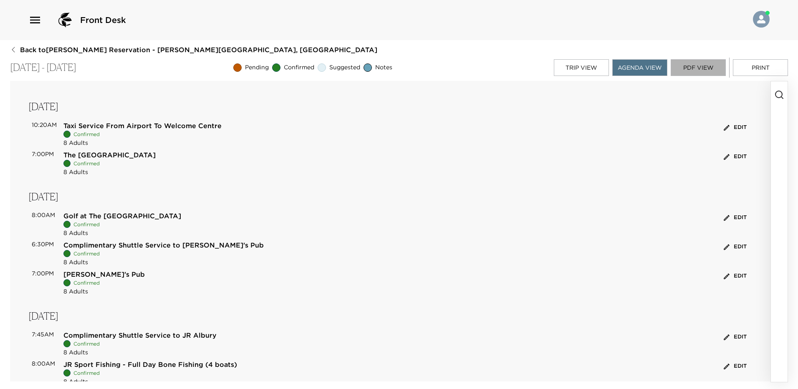
click at [690, 67] on button "PDF View" at bounding box center [698, 67] width 55 height 17
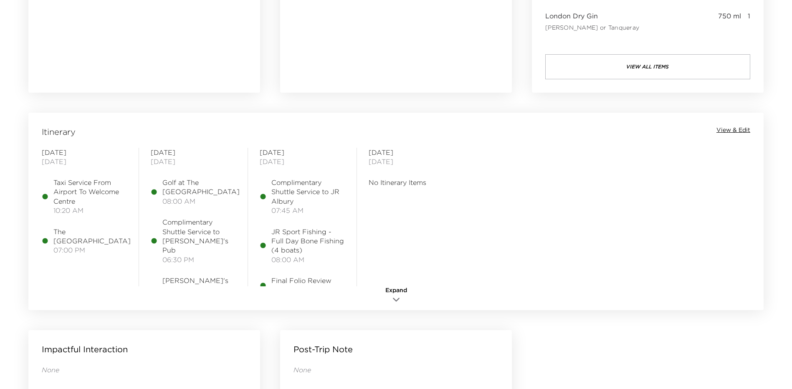
scroll to position [585, 0]
click at [393, 291] on span "Expand" at bounding box center [396, 290] width 22 height 8
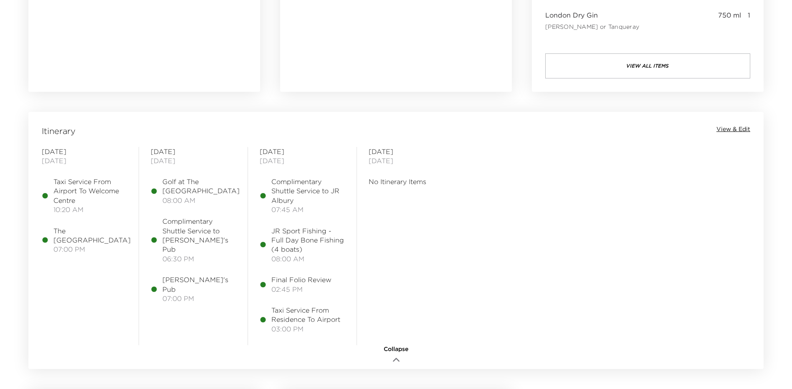
click at [738, 131] on span "View & Edit" at bounding box center [734, 129] width 34 height 8
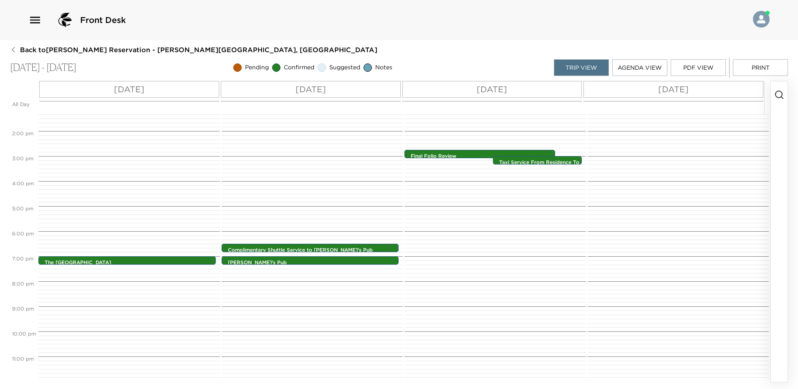
scroll to position [84, 0]
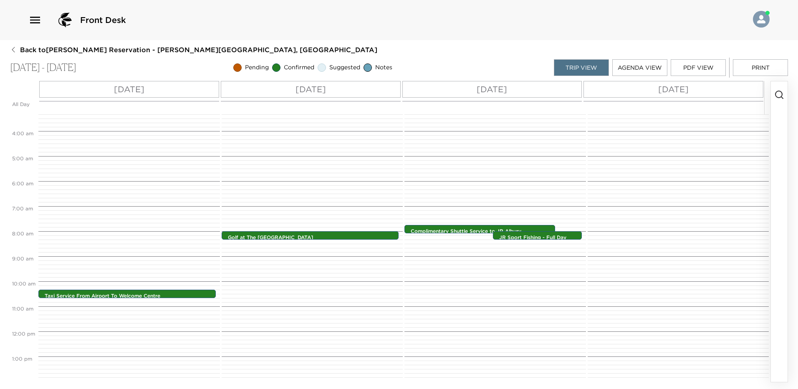
click at [667, 68] on button "Agenda View" at bounding box center [640, 67] width 55 height 17
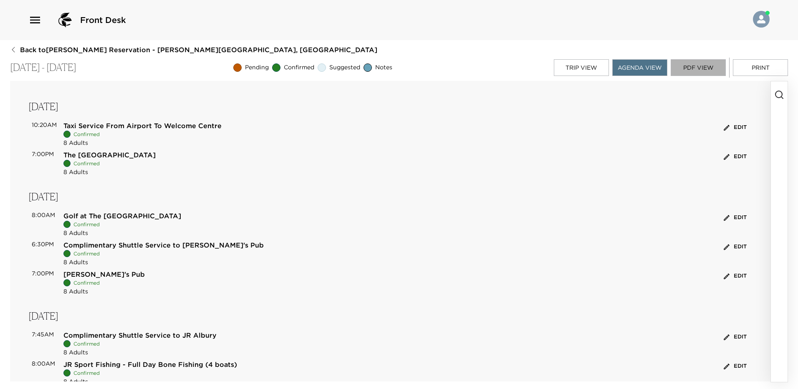
click at [686, 68] on button "PDF View" at bounding box center [698, 67] width 55 height 17
